Goal: Complete application form

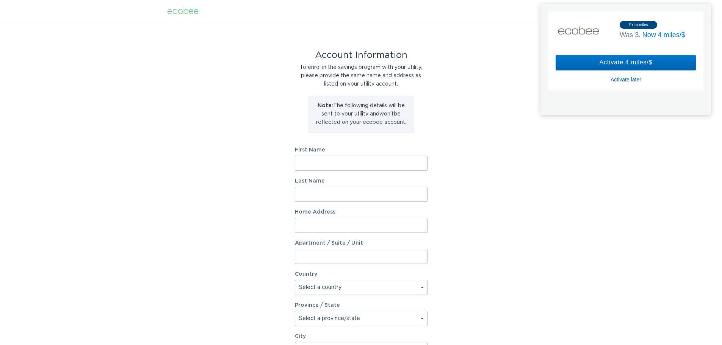
click at [362, 164] on input "First Name" at bounding box center [361, 163] width 133 height 15
type input "Chad"
type input "Jankord"
type input "1320 Torrens Dr"
select select "US"
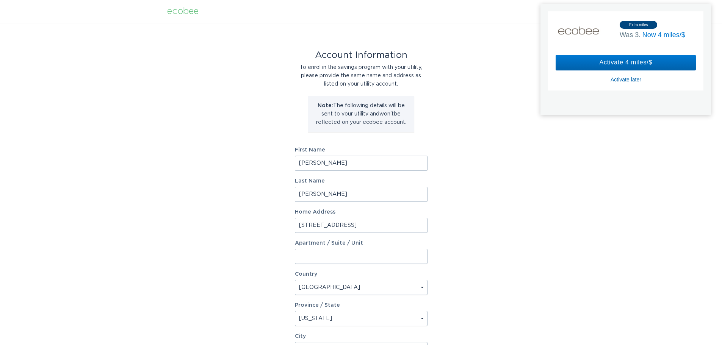
select select "NC"
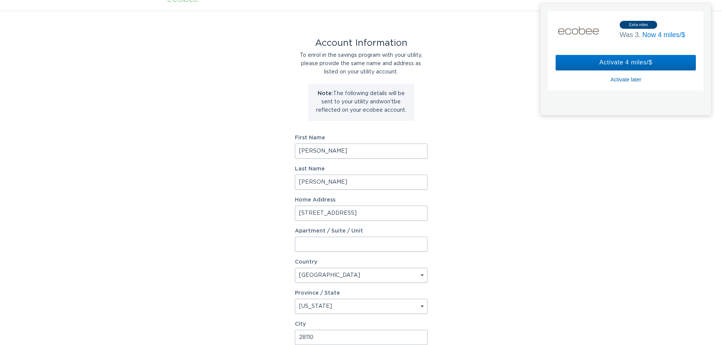
scroll to position [116, 0]
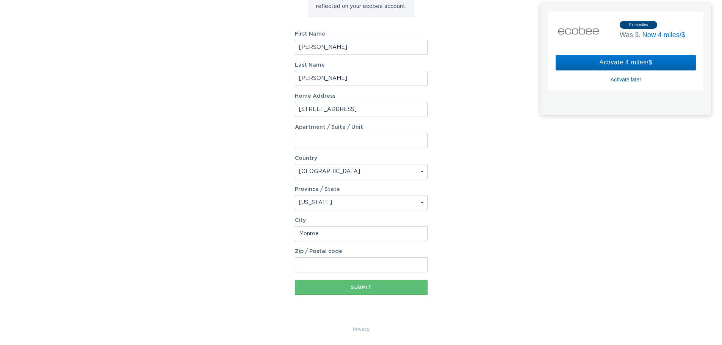
type input "Monroe"
type input "28110"
click at [317, 291] on button "Submit" at bounding box center [361, 287] width 133 height 15
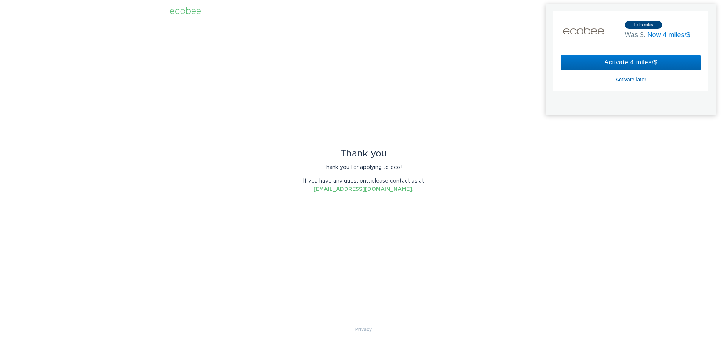
click at [626, 80] on div "Activate later" at bounding box center [631, 79] width 31 height 7
